Goal: Task Accomplishment & Management: Use online tool/utility

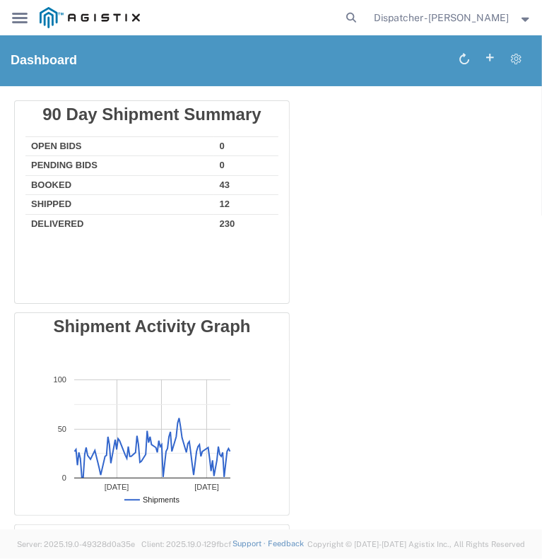
click at [30, 22] on div "main_menu Created with Sketch." at bounding box center [20, 17] width 40 height 35
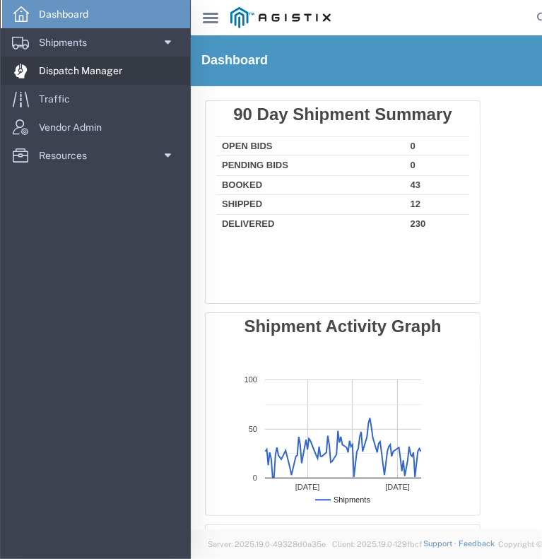
click at [79, 69] on span "Dispatch Manager" at bounding box center [85, 71] width 93 height 28
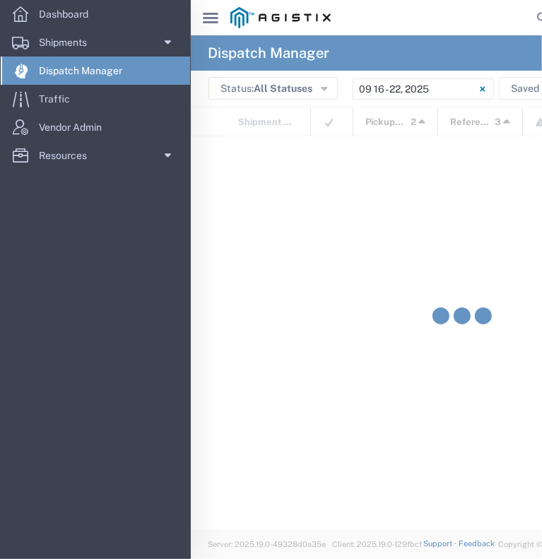
click at [213, 24] on svg-icon "main_menu Created with Sketch." at bounding box center [211, 18] width 16 height 14
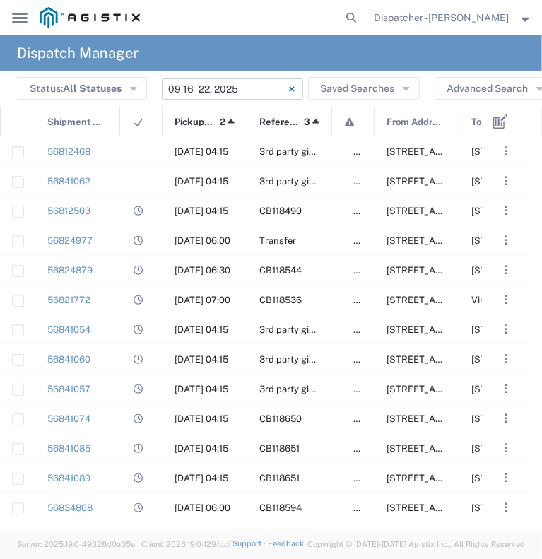
click at [200, 87] on input "[DATE] - [DATE]" at bounding box center [232, 88] width 141 height 21
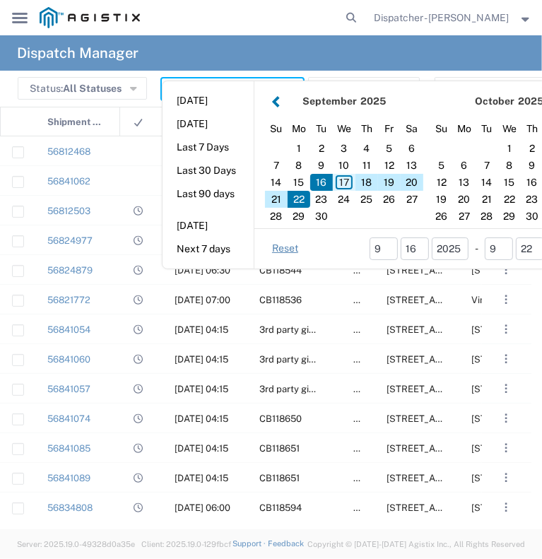
click at [338, 180] on div "17" at bounding box center [344, 182] width 23 height 17
type input "09/17/2025"
type input "[DATE] - [DATE]"
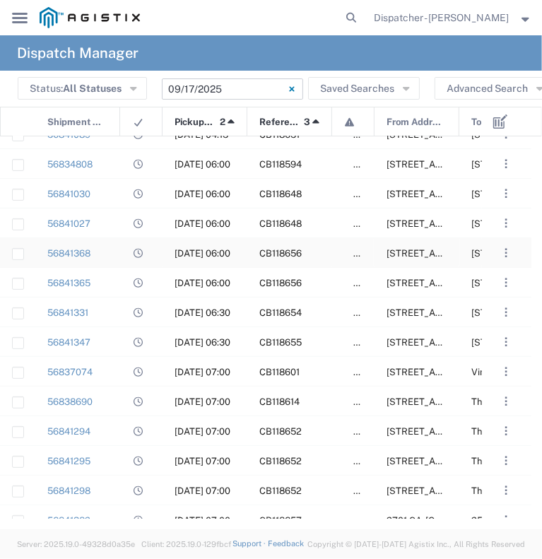
click at [101, 255] on div "56841368" at bounding box center [77, 252] width 85 height 29
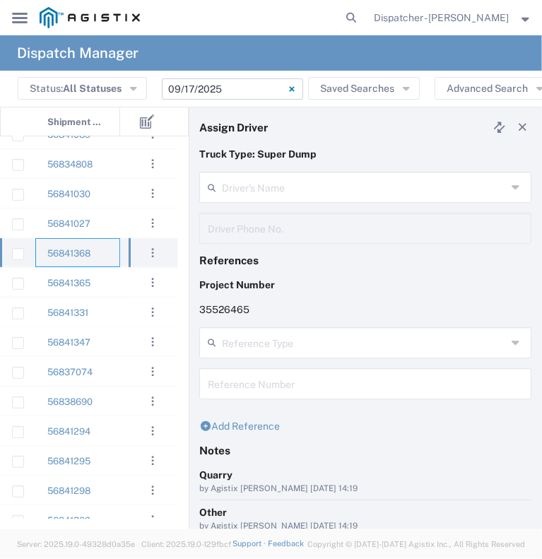
type input "[PERSON_NAME]"
type input "[PHONE_NUMBER]"
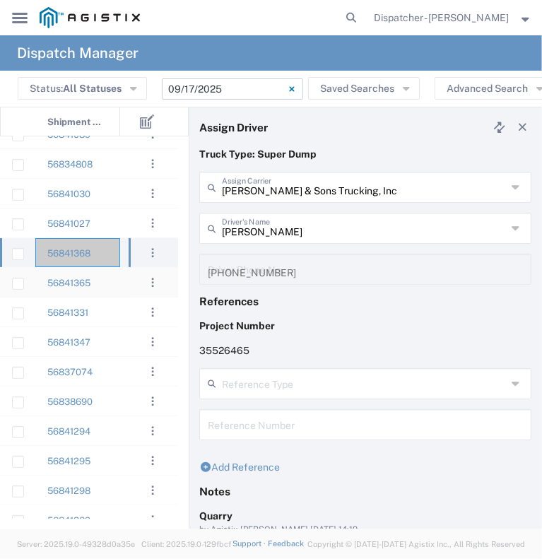
click at [116, 286] on div "56841365" at bounding box center [77, 282] width 85 height 29
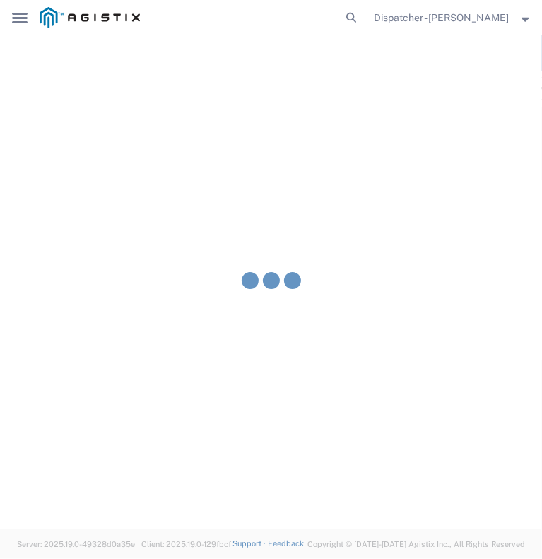
type input "[PERSON_NAME]"
type input "[PHONE_NUMBER]"
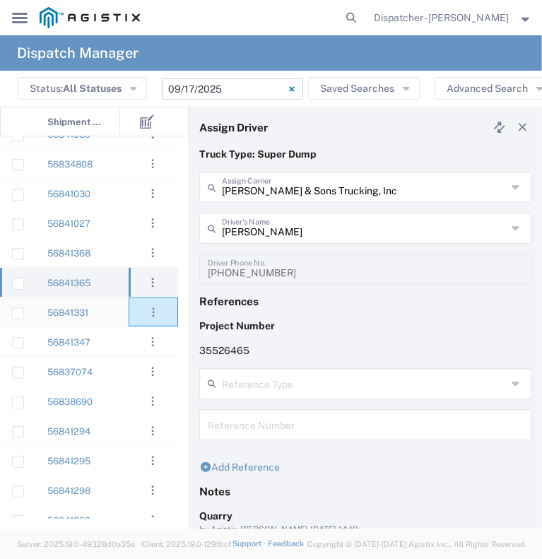
click at [132, 306] on agx-ag-table-action-cell ". . . Decline Assign Unassign" at bounding box center [153, 312] width 48 height 28
click at [127, 307] on div "[DATE] 04:15 3rd party giveaway 56841062 [DATE] 04:15 3rd party giveaway 568410…" at bounding box center [89, 327] width 178 height 383
click at [117, 315] on div "56841331" at bounding box center [77, 312] width 85 height 29
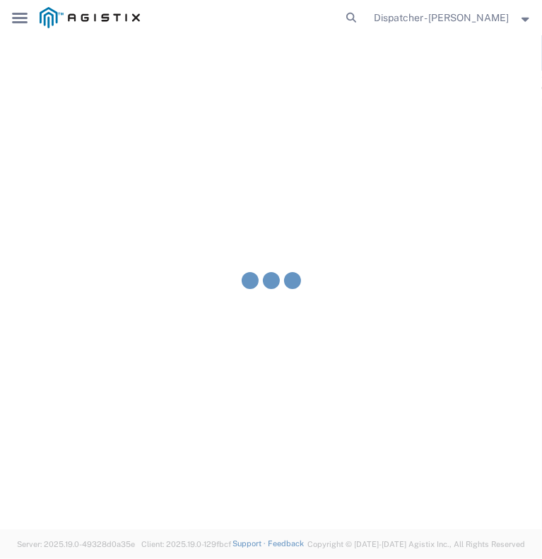
type input "[PERSON_NAME]"
type input "[PHONE_NUMBER]"
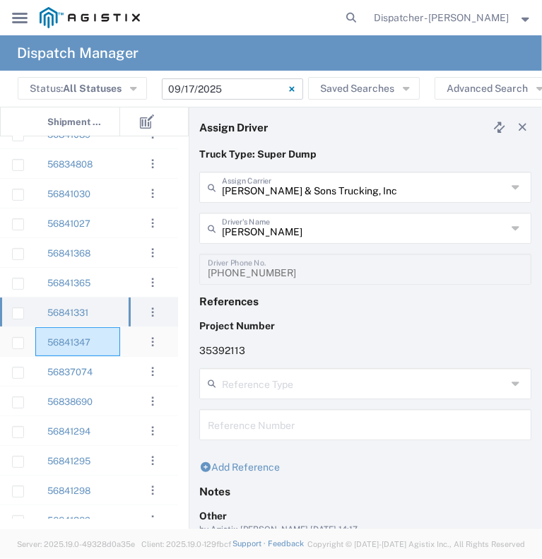
click at [113, 342] on div "56841347" at bounding box center [77, 341] width 85 height 29
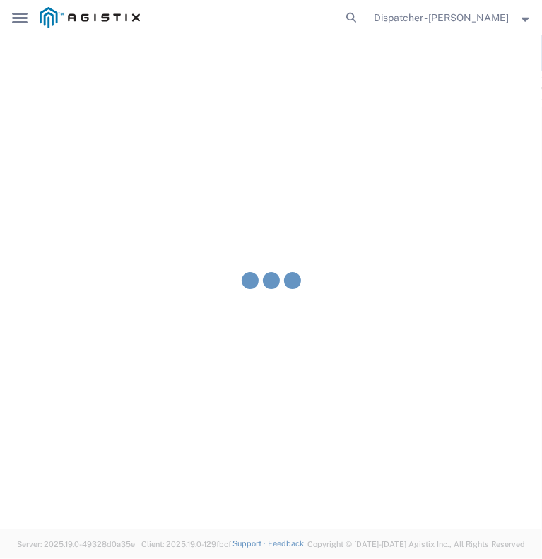
type input "[PERSON_NAME]"
type input "9258126210"
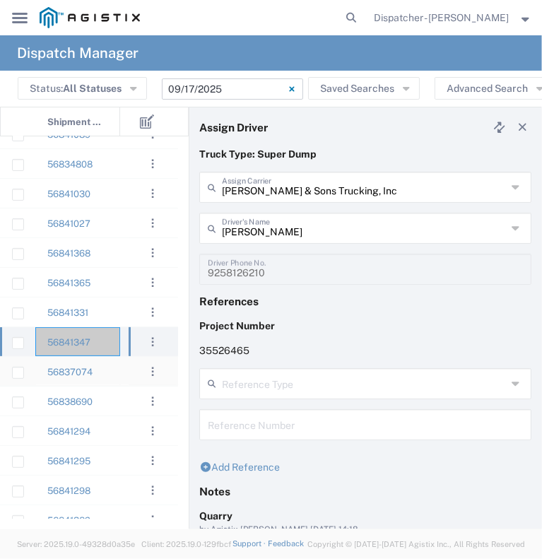
click at [123, 368] on div at bounding box center [141, 371] width 42 height 29
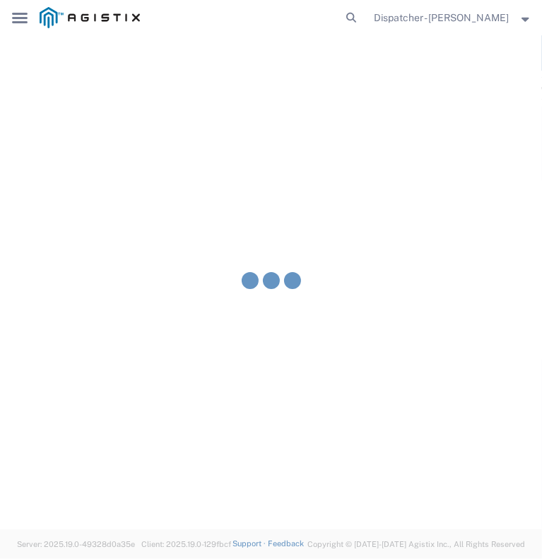
type input "[PERSON_NAME] Trucking"
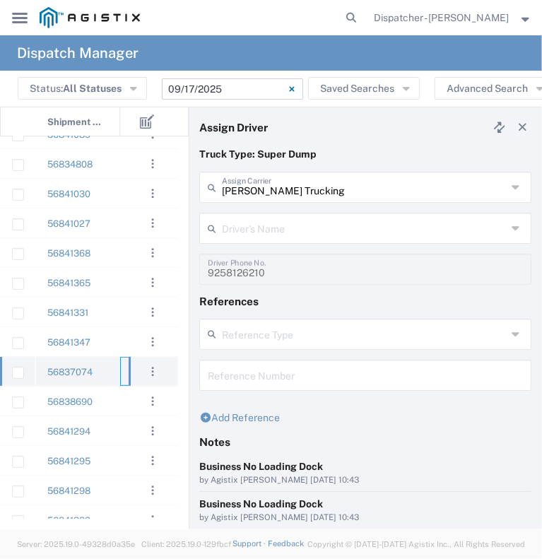
type input "[PERSON_NAME]"
type input "[PHONE_NUMBER]"
click at [117, 405] on div "56838690" at bounding box center [77, 401] width 85 height 29
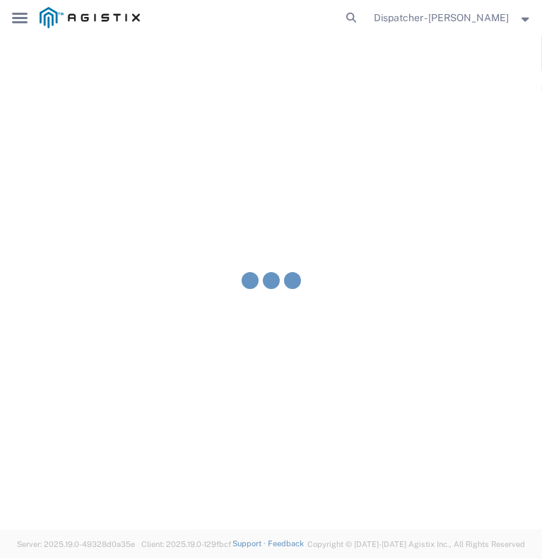
type input "Traxx Equipment Rental and Excavation"
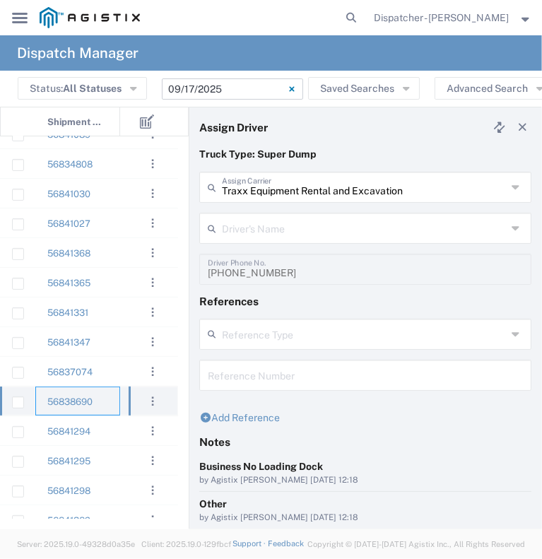
type input "[PERSON_NAME]"
type input "[PHONE_NUMBER]"
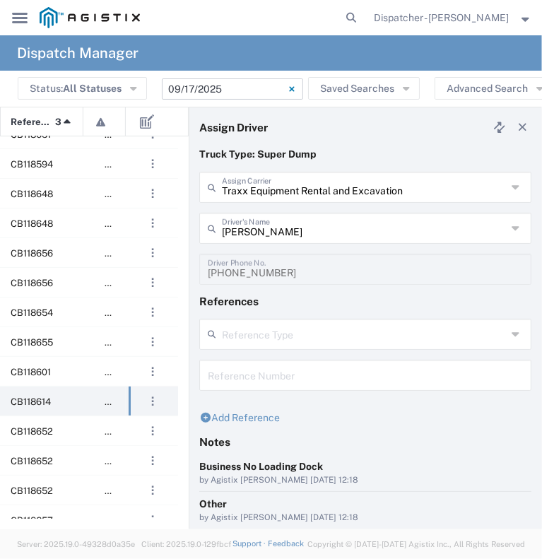
scroll to position [0, 302]
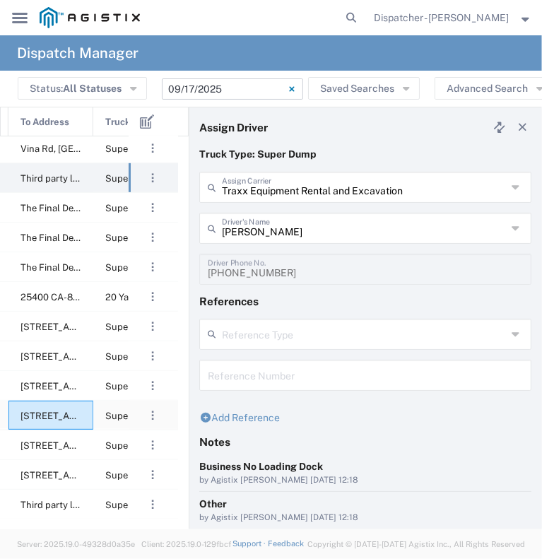
click at [26, 418] on span "[STREET_ADDRESS][US_STATE]" at bounding box center [91, 416] width 141 height 11
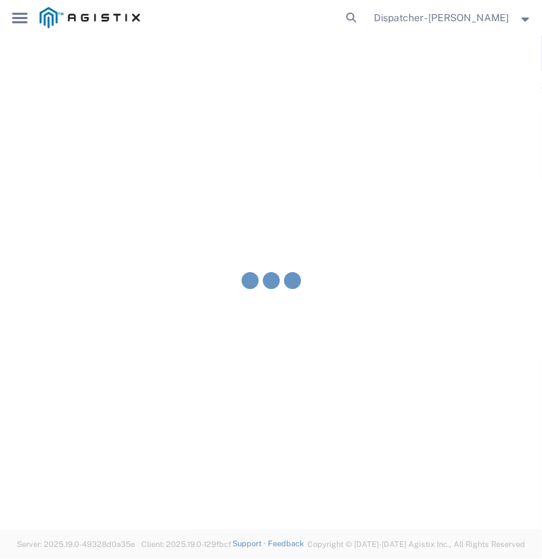
type input "[PERSON_NAME] Trucking LLC"
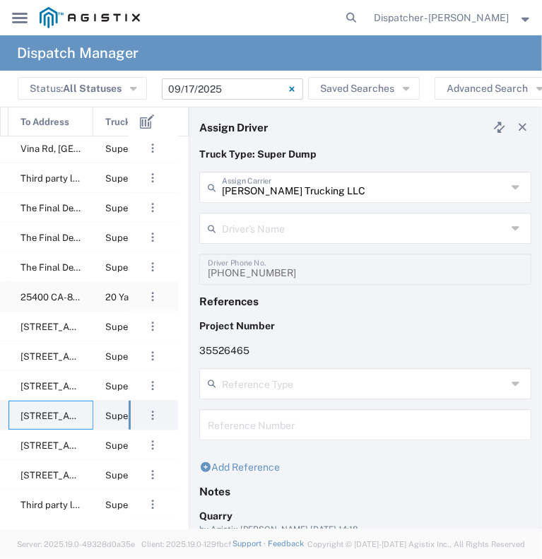
type input "[PERSON_NAME]"
type input "5308707576"
